Goal: Complete application form

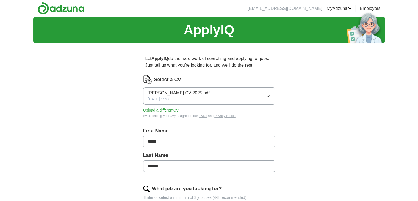
click at [169, 108] on button "Upload a different CV" at bounding box center [161, 110] width 36 height 6
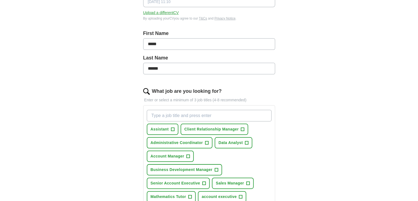
scroll to position [124, 0]
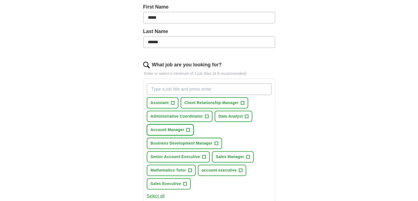
click at [187, 131] on span "+" at bounding box center [188, 130] width 3 height 4
click at [240, 151] on button "Sales Manager +" at bounding box center [233, 156] width 42 height 11
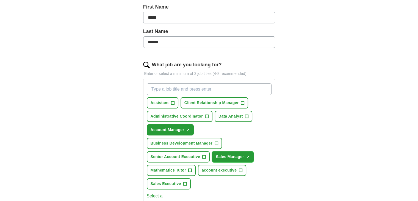
click at [240, 151] on button "Sales Manager ✓ ×" at bounding box center [233, 156] width 42 height 11
click at [186, 182] on span "+" at bounding box center [185, 184] width 3 height 4
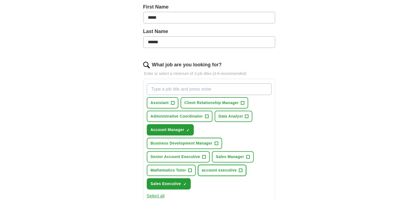
click at [238, 165] on button "account executive +" at bounding box center [222, 170] width 48 height 11
click at [213, 140] on span "Business Development Manager" at bounding box center [182, 143] width 62 height 6
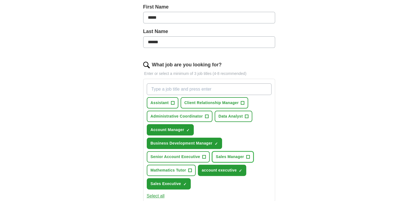
click at [243, 154] on span "Sales Manager" at bounding box center [230, 157] width 28 height 6
click at [239, 115] on span "Data Analyst" at bounding box center [231, 116] width 24 height 6
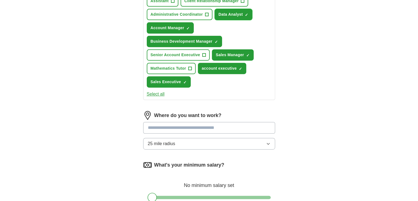
scroll to position [226, 0]
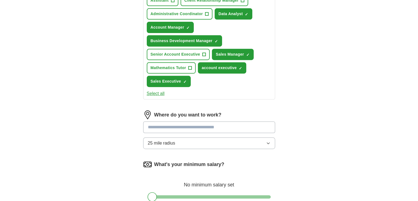
click at [197, 121] on input at bounding box center [209, 127] width 132 height 12
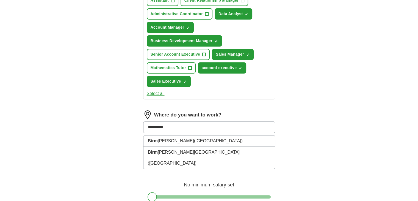
type input "**********"
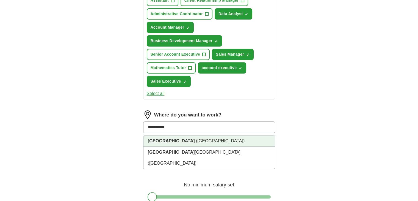
click at [203, 138] on span "([GEOGRAPHIC_DATA])" at bounding box center [220, 140] width 49 height 5
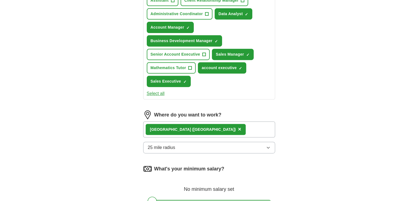
click at [218, 142] on button "25 mile radius" at bounding box center [209, 148] width 132 height 12
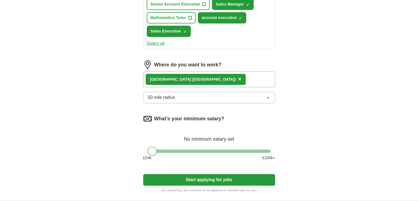
scroll to position [276, 0]
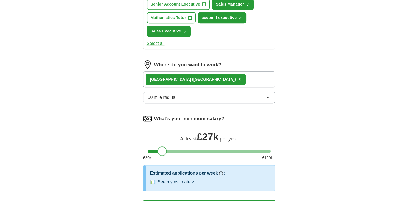
drag, startPoint x: 151, startPoint y: 139, endPoint x: 161, endPoint y: 139, distance: 9.4
click at [161, 146] on div at bounding box center [162, 150] width 9 height 9
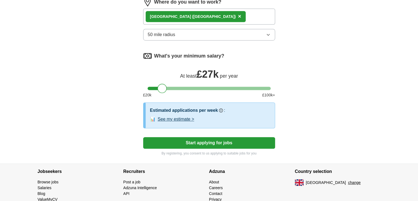
click at [228, 137] on button "Start applying for jobs" at bounding box center [209, 143] width 132 height 12
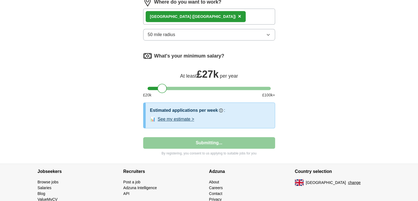
select select "**"
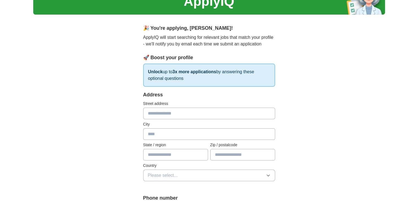
scroll to position [29, 0]
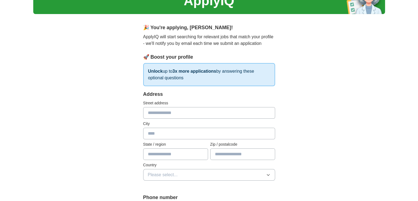
click at [188, 109] on input "text" at bounding box center [209, 113] width 132 height 12
type input "**********"
type input "*******"
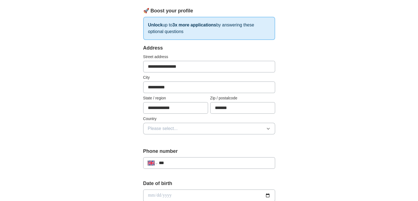
scroll to position [81, 0]
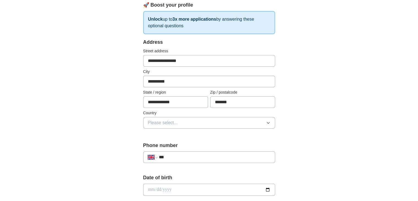
click at [225, 124] on button "Please select..." at bounding box center [209, 123] width 132 height 12
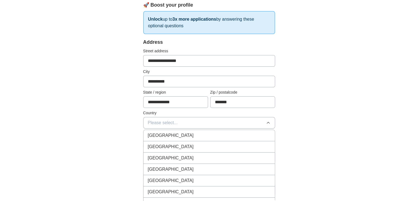
click at [208, 135] on div "[GEOGRAPHIC_DATA]" at bounding box center [209, 135] width 123 height 7
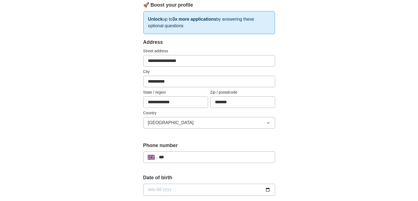
scroll to position [133, 0]
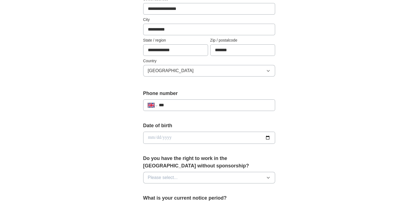
click at [203, 106] on input "***" at bounding box center [215, 105] width 112 height 7
type input "**********"
click at [182, 137] on input "date" at bounding box center [209, 138] width 132 height 12
type input "**********"
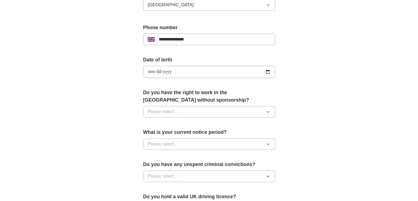
scroll to position [199, 0]
click at [179, 117] on div "Do you have the right to work in the [GEOGRAPHIC_DATA] without sponsorship? Ple…" at bounding box center [209, 105] width 132 height 33
click at [182, 112] on button "Please select..." at bounding box center [209, 112] width 132 height 12
click at [171, 125] on div "Yes" at bounding box center [209, 124] width 123 height 7
click at [171, 138] on button "Please select..." at bounding box center [209, 144] width 132 height 12
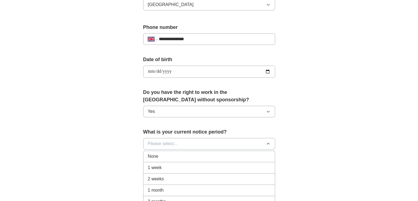
click at [160, 154] on div "None" at bounding box center [209, 156] width 123 height 7
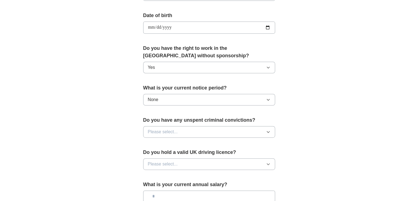
scroll to position [247, 0]
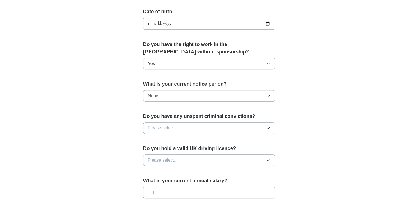
click at [172, 131] on button "Please select..." at bounding box center [209, 128] width 132 height 12
drag, startPoint x: 173, startPoint y: 136, endPoint x: 160, endPoint y: 150, distance: 18.9
click at [160, 150] on ul "Yes No" at bounding box center [209, 146] width 132 height 23
click at [171, 152] on div "No" at bounding box center [209, 152] width 123 height 7
click at [194, 155] on button "Please select..." at bounding box center [209, 160] width 132 height 12
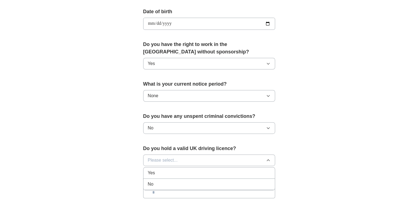
click at [166, 181] on div "No" at bounding box center [209, 184] width 123 height 7
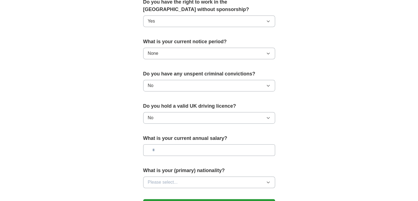
scroll to position [290, 0]
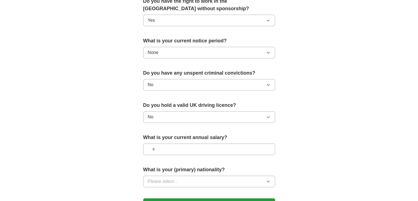
click at [181, 149] on input "text" at bounding box center [209, 149] width 132 height 12
type input "**"
click at [193, 180] on button "Please select..." at bounding box center [209, 182] width 132 height 12
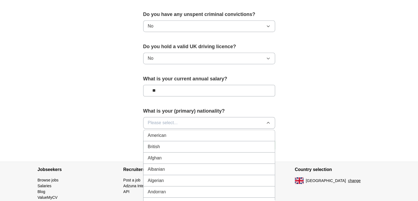
scroll to position [349, 0]
click at [183, 143] on div "British" at bounding box center [209, 146] width 123 height 7
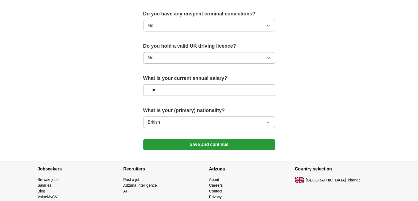
click at [219, 147] on button "Save and continue" at bounding box center [209, 144] width 132 height 11
